Goal: Information Seeking & Learning: Check status

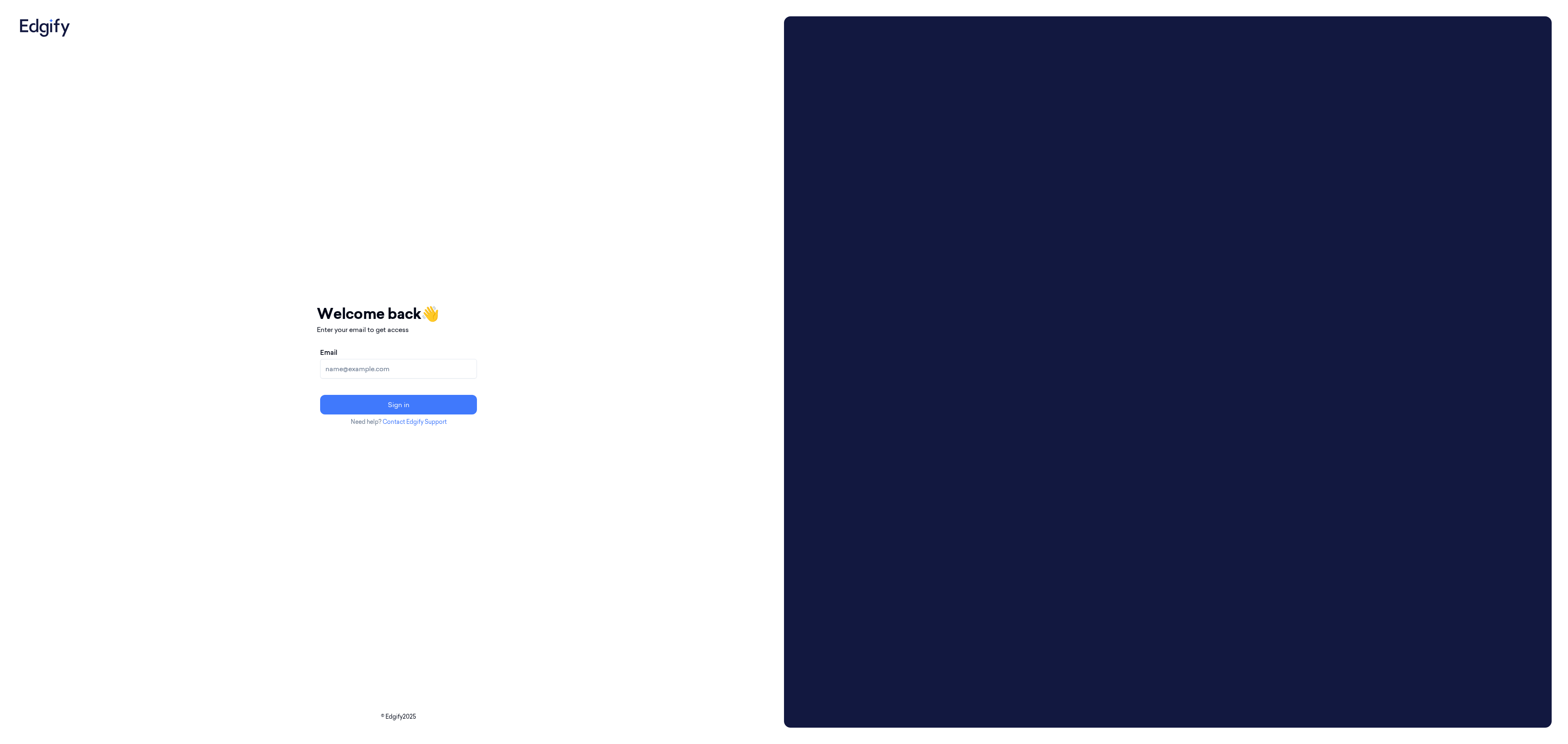
drag, startPoint x: 502, startPoint y: 366, endPoint x: 497, endPoint y: 363, distance: 5.8
click at [477, 366] on input "Email" at bounding box center [399, 368] width 157 height 19
type input "[EMAIL_ADDRESS][DOMAIN_NAME]"
click at [477, 410] on button "Sign in" at bounding box center [399, 404] width 157 height 19
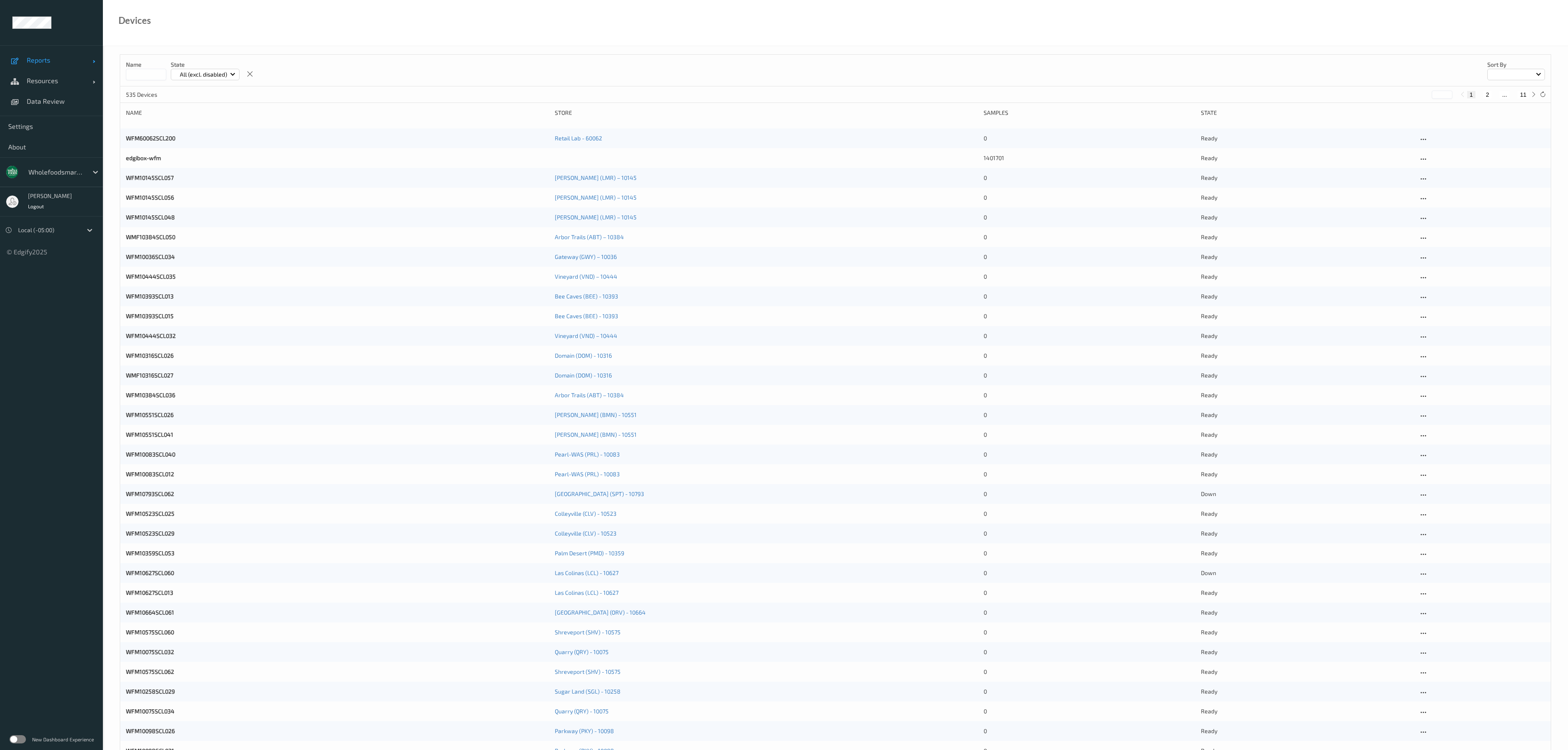
click at [42, 61] on span "Reports" at bounding box center [59, 59] width 66 height 8
click at [47, 76] on span "Default Report" at bounding box center [60, 80] width 68 height 8
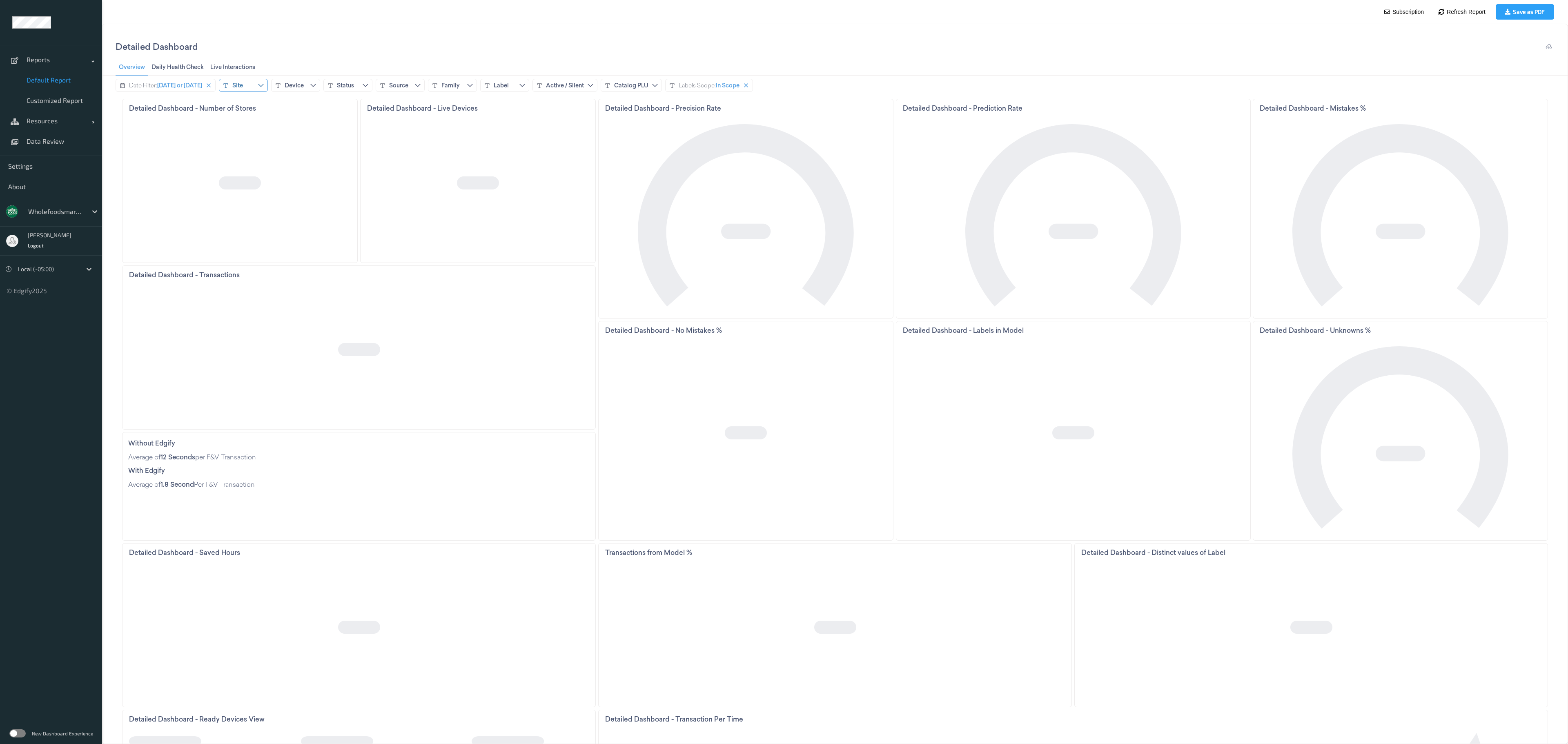
click at [256, 90] on div "Site" at bounding box center [243, 86] width 49 height 13
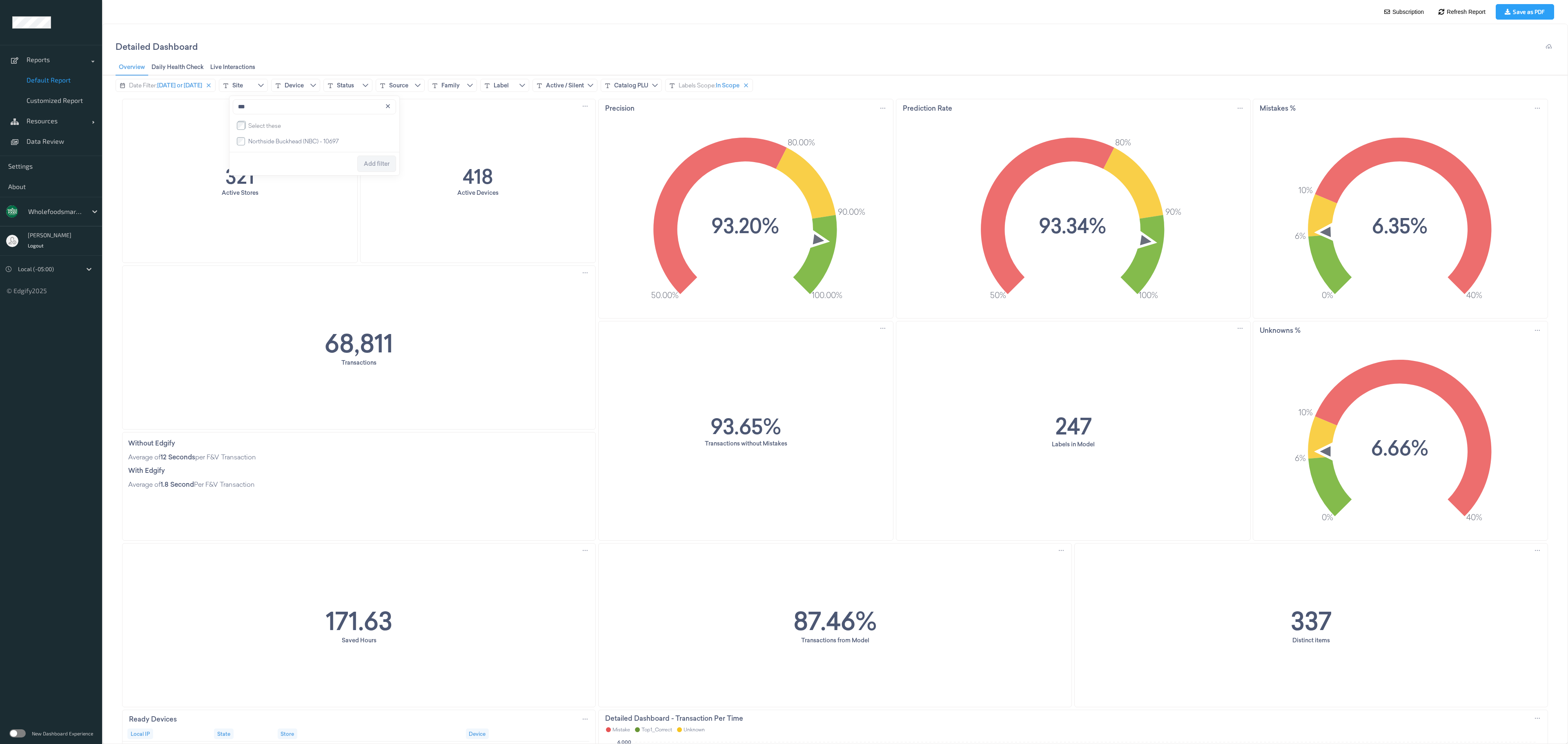
type input "***"
click at [289, 145] on span "Northside Buckhead (NBC) - 10697" at bounding box center [294, 141] width 90 height 8
click at [385, 167] on span "Add filter" at bounding box center [377, 163] width 26 height 6
